Goal: Browse casually: Explore the website without a specific task or goal

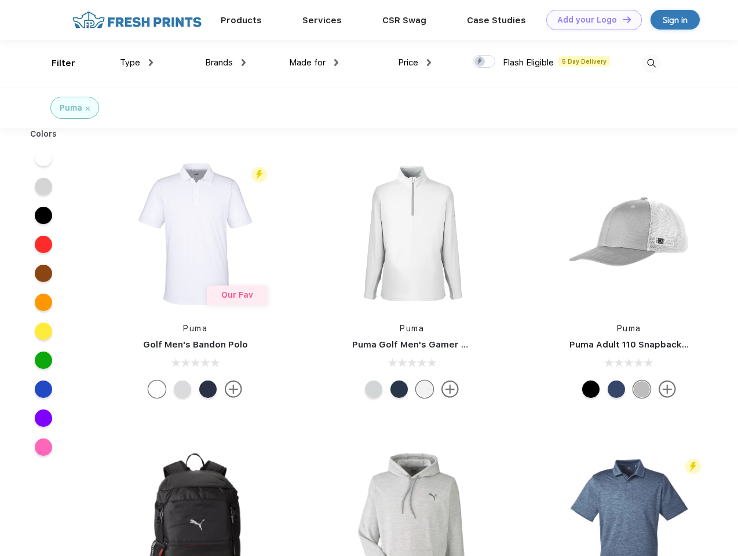
scroll to position [1, 0]
click at [590, 20] on link "Add your Logo Design Tool" at bounding box center [595, 20] width 96 height 20
click at [0, 0] on div "Design Tool" at bounding box center [0, 0] width 0 height 0
click at [622, 19] on link "Add your Logo Design Tool" at bounding box center [595, 20] width 96 height 20
click at [56, 63] on div "Filter" at bounding box center [64, 63] width 24 height 13
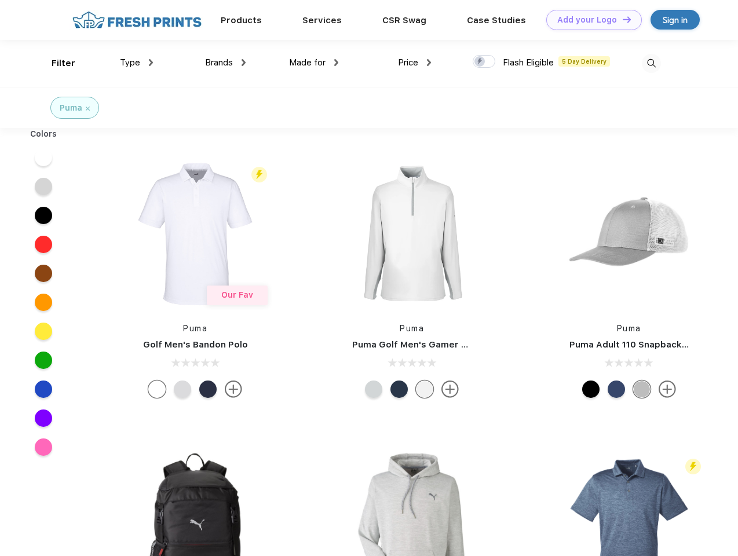
click at [137, 63] on span "Type" at bounding box center [130, 62] width 20 height 10
click at [225, 63] on span "Brands" at bounding box center [219, 62] width 28 height 10
click at [314, 63] on span "Made for" at bounding box center [307, 62] width 37 height 10
click at [415, 63] on span "Price" at bounding box center [408, 62] width 20 height 10
click at [485, 62] on div at bounding box center [484, 61] width 23 height 13
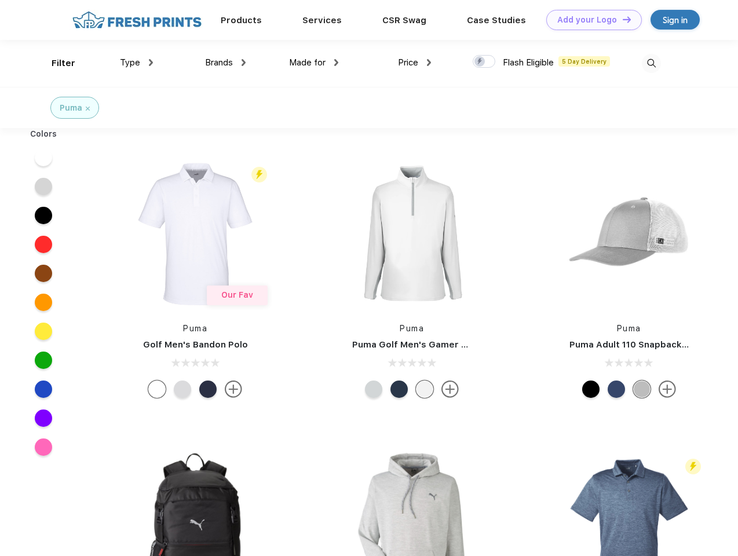
click at [480, 62] on input "checkbox" at bounding box center [477, 58] width 8 height 8
click at [651, 63] on img at bounding box center [651, 63] width 19 height 19
